Goal: Information Seeking & Learning: Learn about a topic

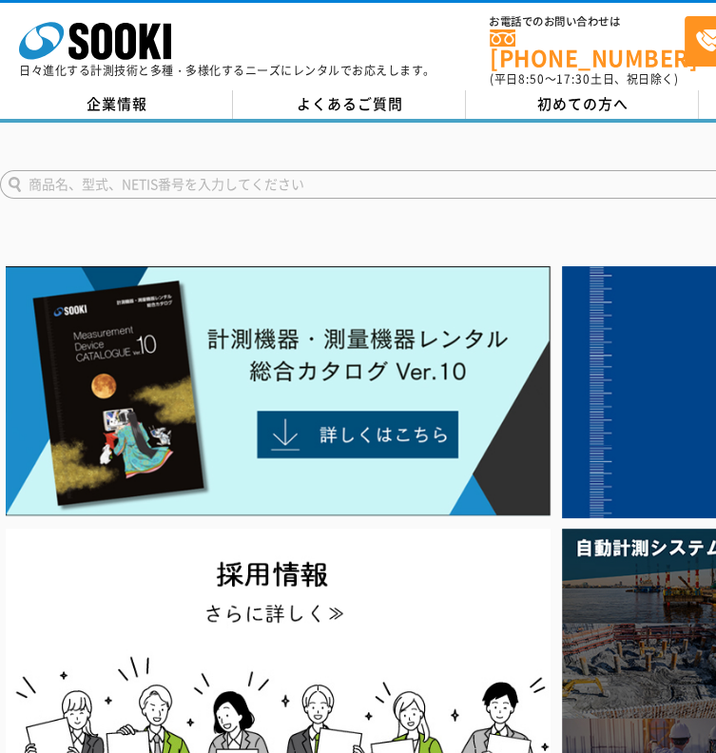
click at [221, 177] on input "text" at bounding box center [434, 184] width 868 height 29
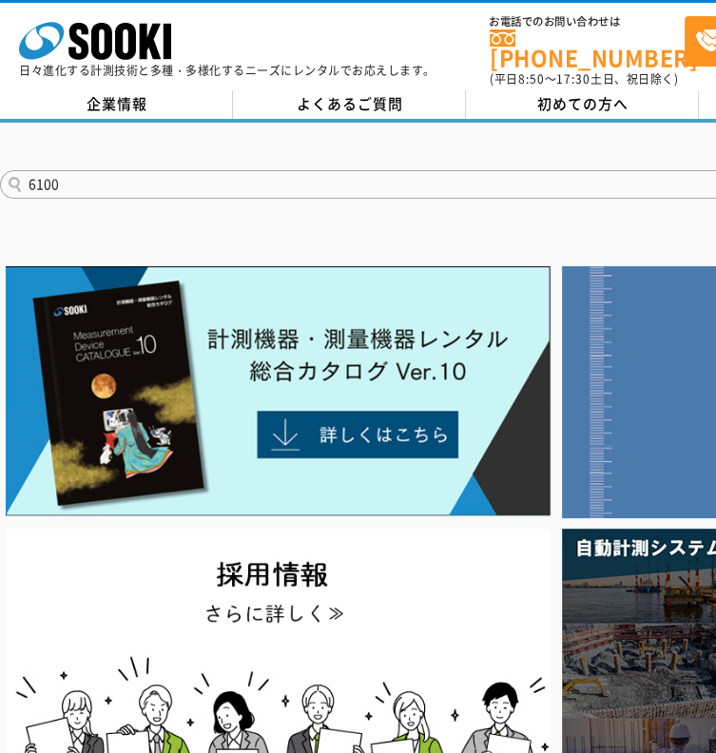
type input "6100"
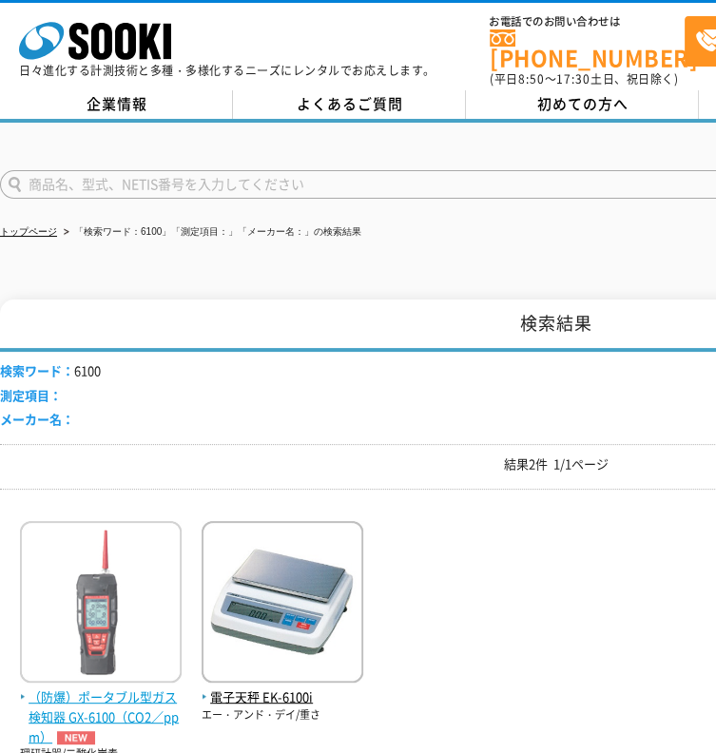
click at [102, 639] on img at bounding box center [101, 604] width 162 height 166
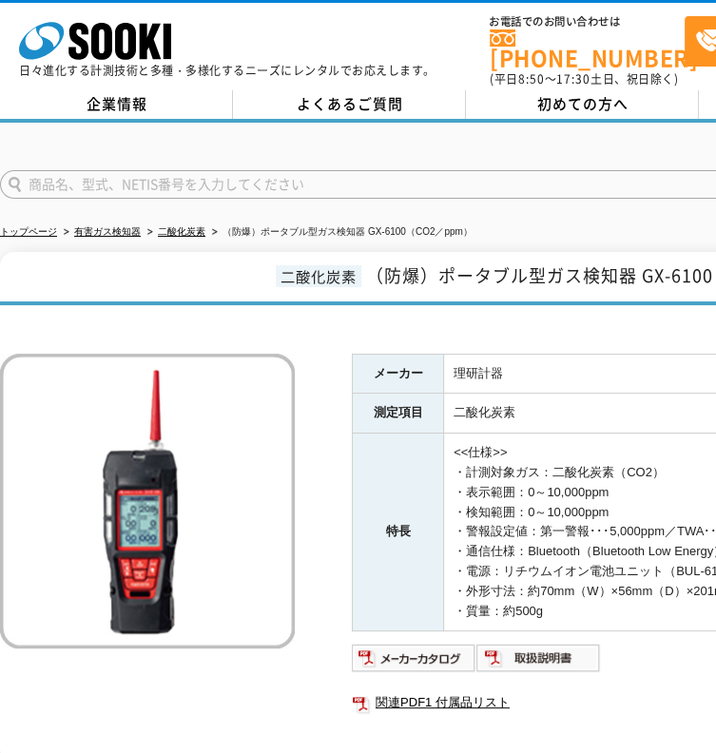
click at [378, 265] on span "（防爆）ポータブル型ガス検知器 GX-6100（CO2／ppm）" at bounding box center [604, 275] width 476 height 26
drag, startPoint x: 367, startPoint y: 263, endPoint x: 585, endPoint y: 259, distance: 218.6
click at [585, 262] on span "（防爆）ポータブル型ガス検知器 GX-6100（CO2／ppm）" at bounding box center [604, 275] width 476 height 26
copy span "（防爆）ポータブル型ガス"
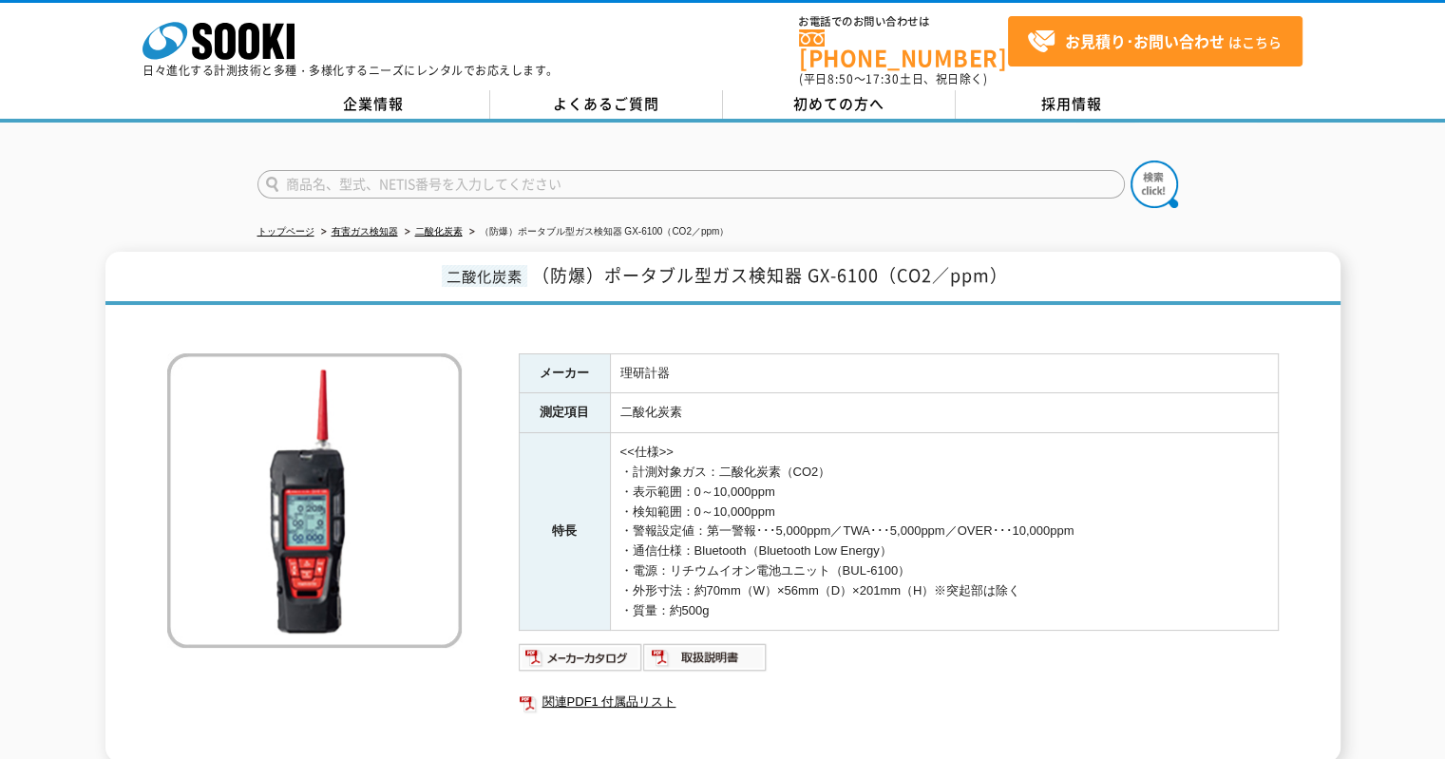
click at [467, 175] on input "text" at bounding box center [692, 184] width 868 height 29
type input "生コン"
click at [715, 161] on button at bounding box center [1155, 185] width 48 height 48
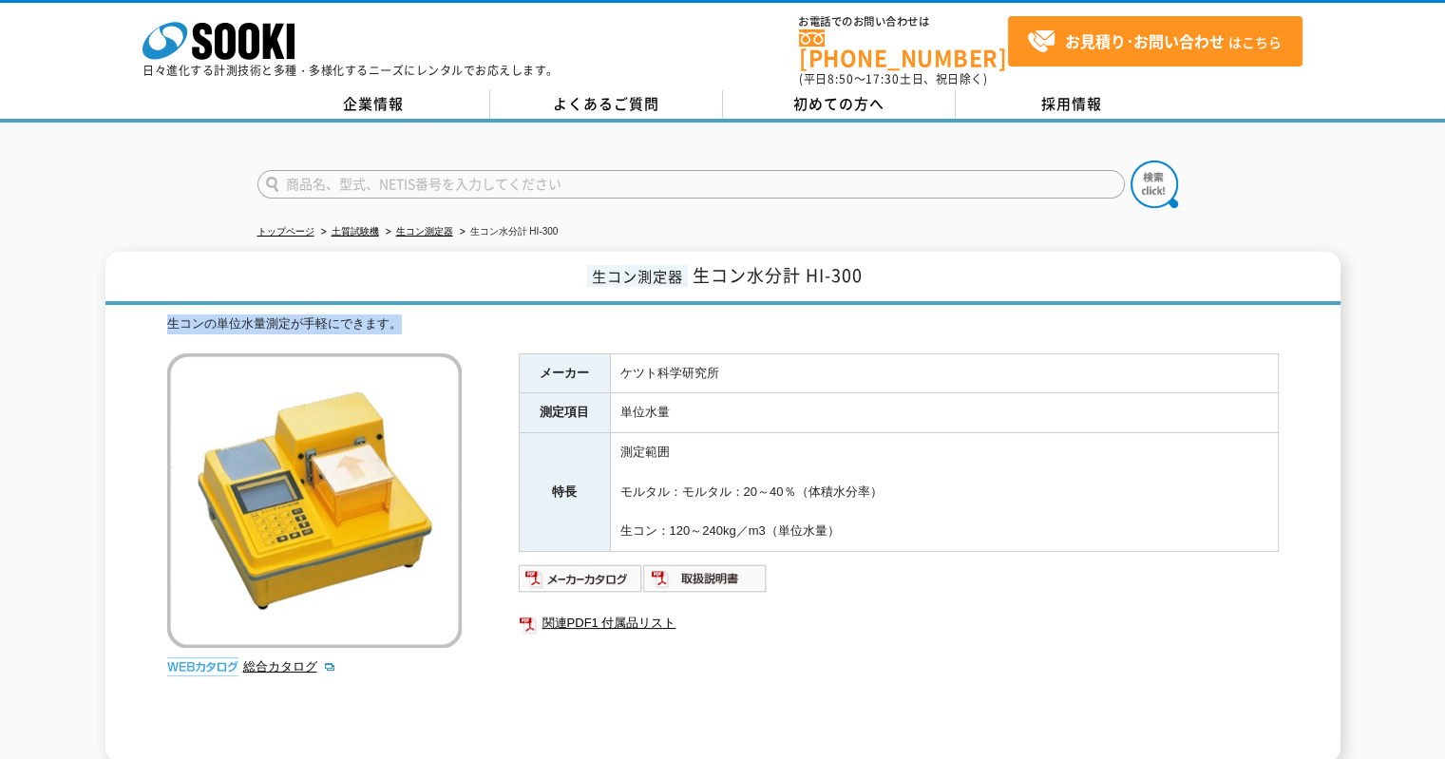
drag, startPoint x: 160, startPoint y: 306, endPoint x: 429, endPoint y: 307, distance: 268.9
click at [429, 307] on div "生コン測定器 生コン水分計 HI-300 生コンの単位水量測定が手軽にできます。 総合カタログ メーカー ケツト科学研究所 測定項目 単位水量 特長 測定範囲…" at bounding box center [722, 507] width 1235 height 510
copy div "生コンの単位水量測定が手軽にできます。"
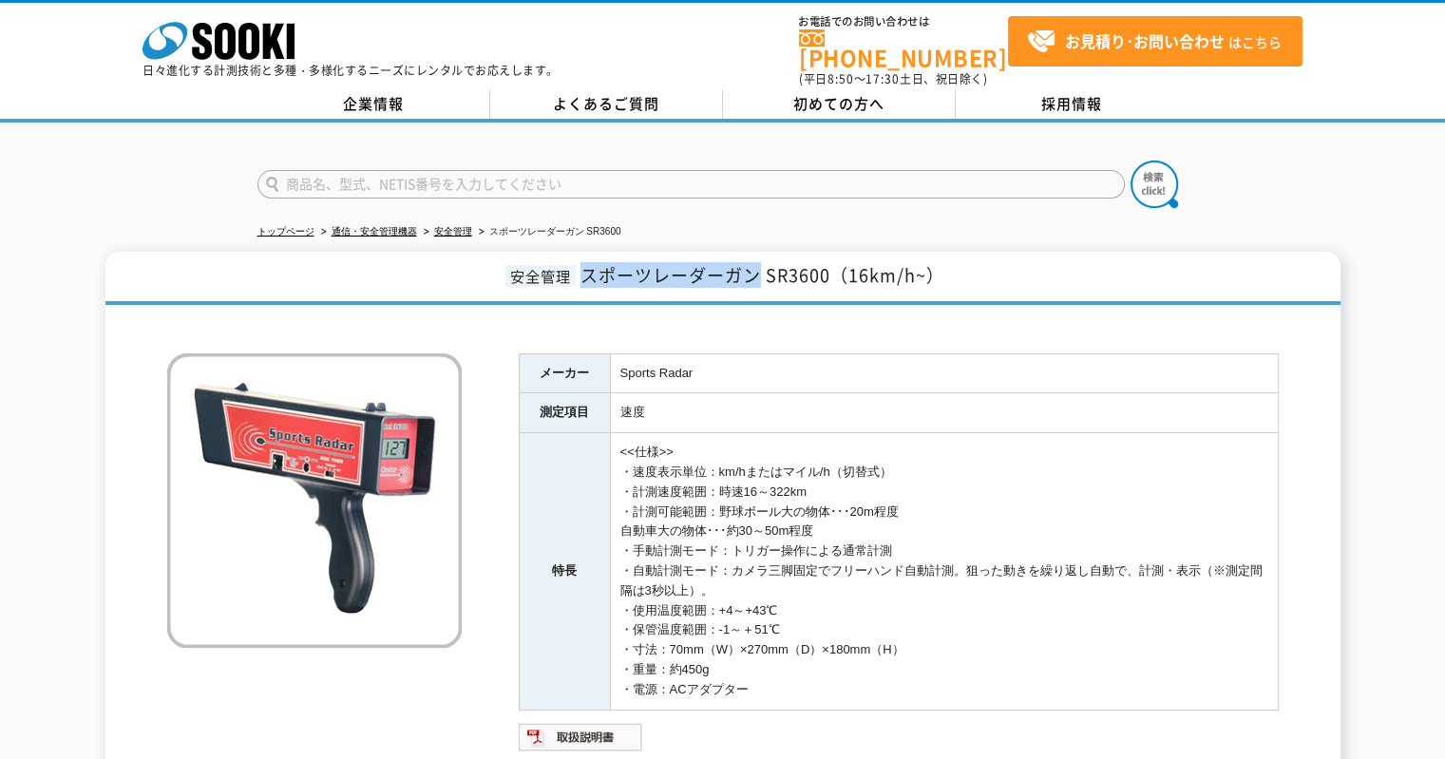
drag, startPoint x: 586, startPoint y: 263, endPoint x: 755, endPoint y: 260, distance: 169.2
click at [755, 262] on span "スポーツレーダーガン SR3600（16km/h~）" at bounding box center [763, 275] width 364 height 26
copy span "スポーツレーダーガン"
